Goal: Transaction & Acquisition: Obtain resource

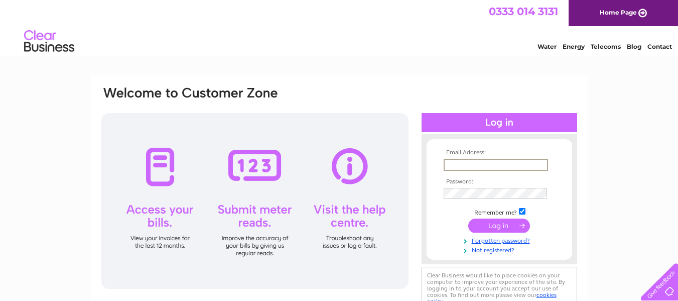
click at [485, 166] on input "text" at bounding box center [496, 165] width 104 height 12
type input "accounts@poplarsocial.com"
click at [508, 226] on input "submit" at bounding box center [499, 224] width 62 height 14
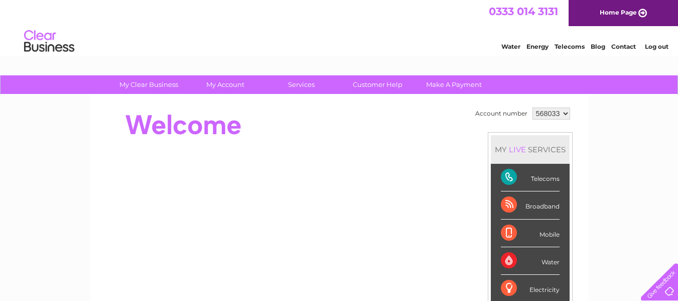
click at [546, 117] on select "568033 568051" at bounding box center [552, 113] width 38 height 12
select select "568051"
click at [533, 107] on select "568033 568051" at bounding box center [552, 113] width 38 height 12
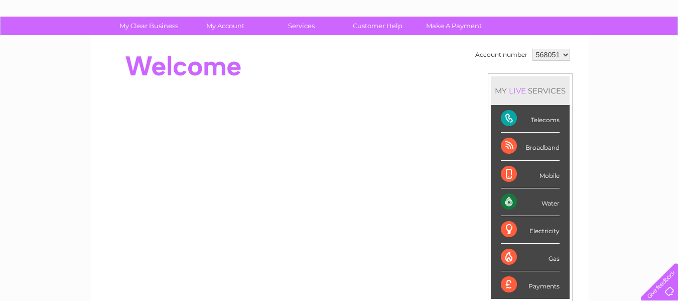
scroll to position [38, 0]
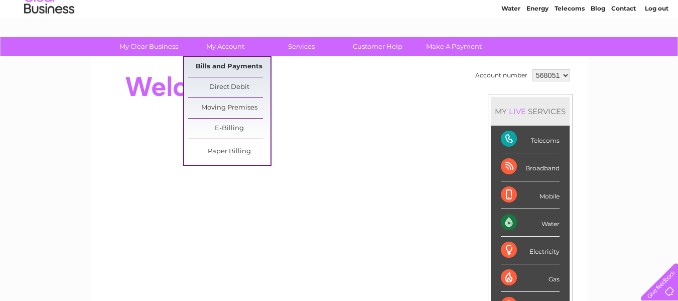
click at [237, 66] on link "Bills and Payments" at bounding box center [229, 67] width 83 height 20
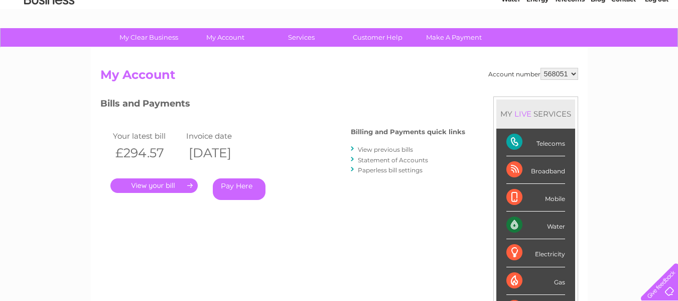
scroll to position [99, 0]
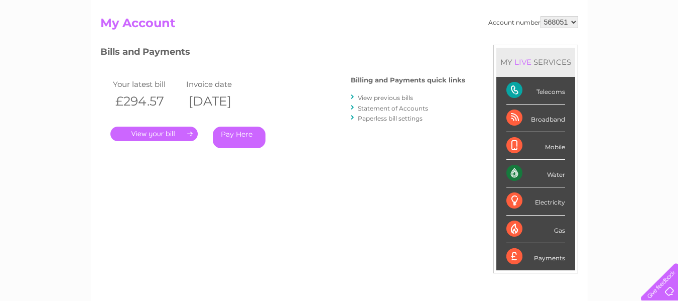
click at [171, 138] on link "." at bounding box center [153, 134] width 87 height 15
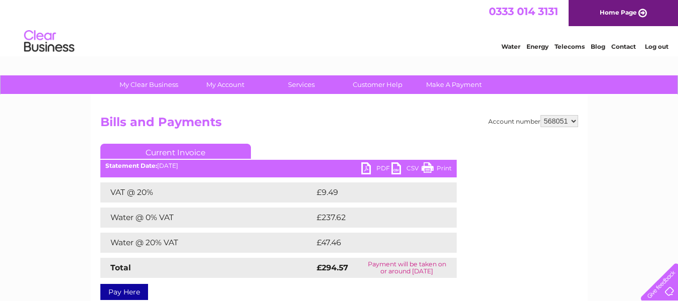
click at [374, 171] on link "PDF" at bounding box center [377, 169] width 30 height 15
